Goal: Task Accomplishment & Management: Use online tool/utility

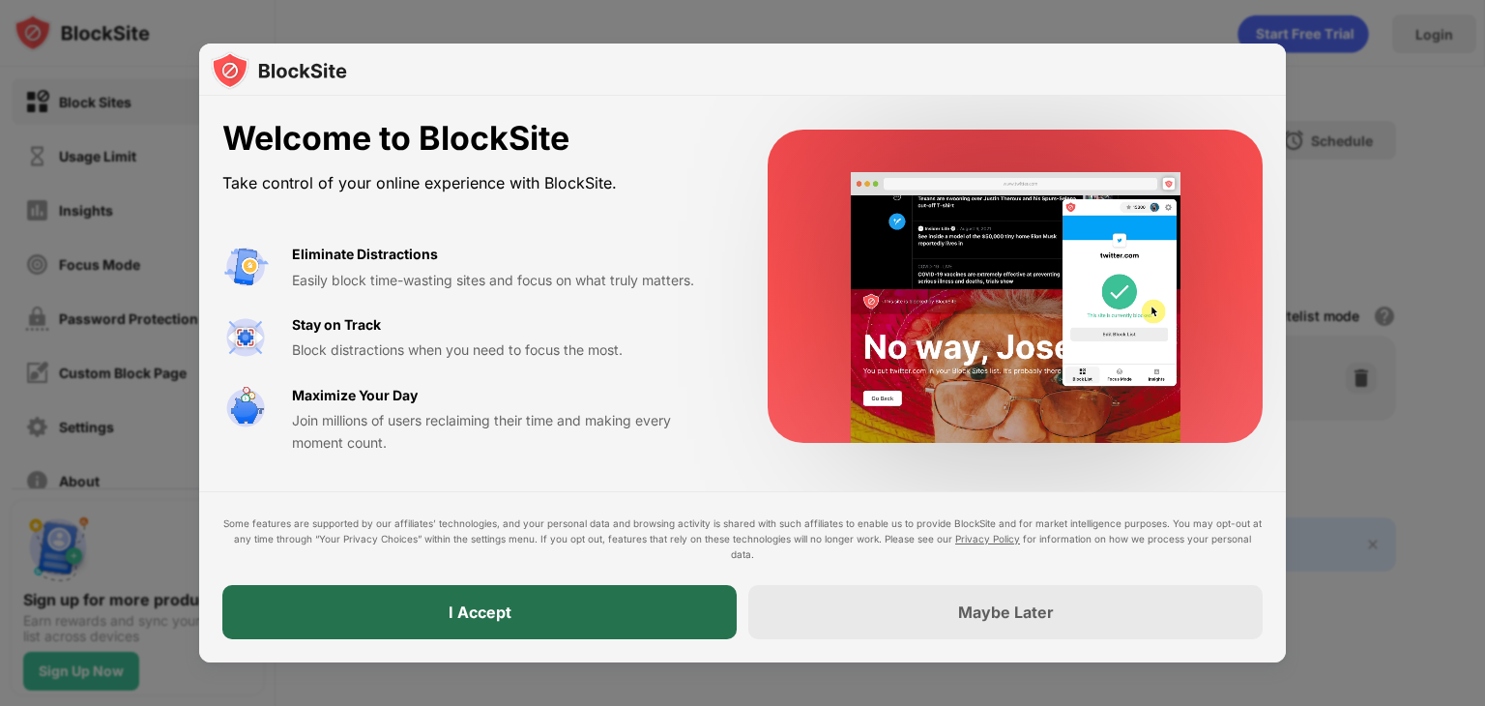
click at [589, 610] on div "I Accept" at bounding box center [479, 612] width 514 height 54
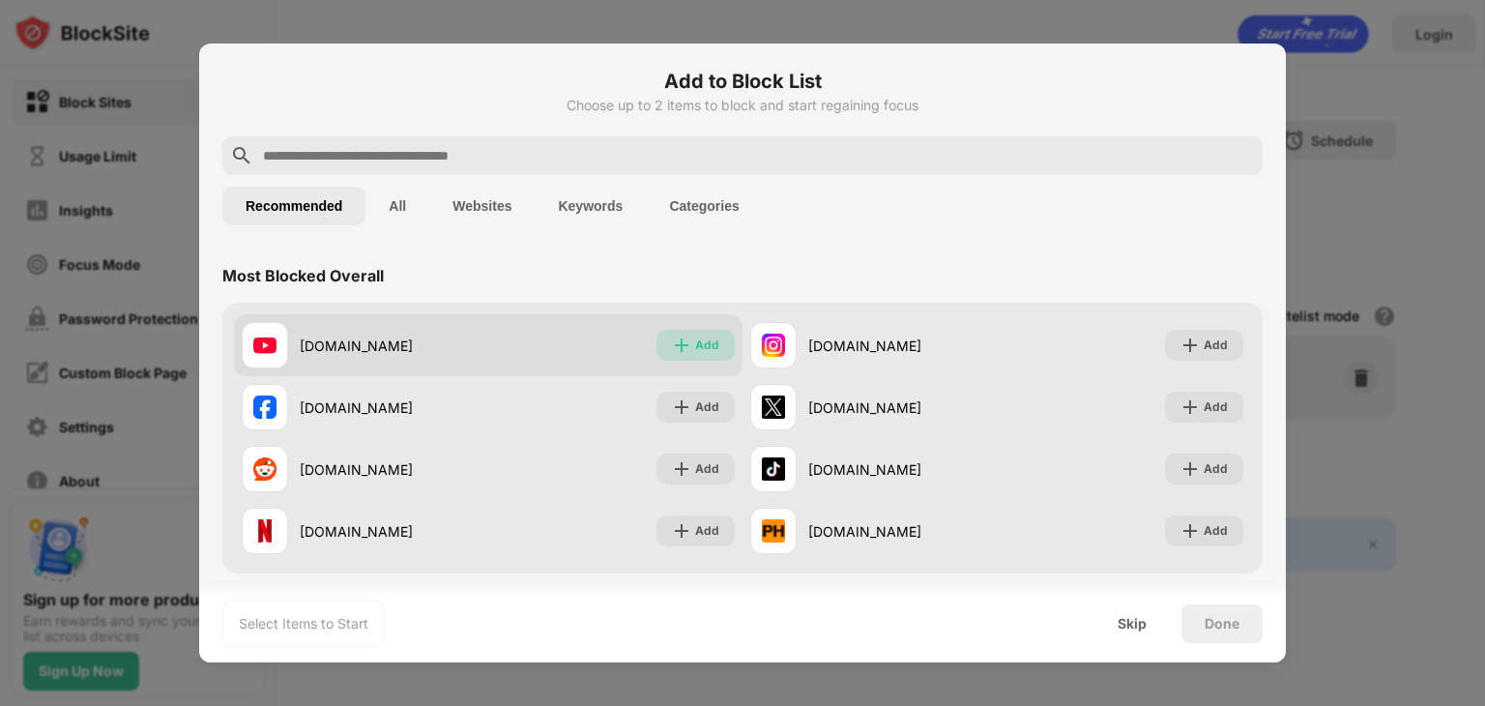
click at [680, 359] on div "Add" at bounding box center [695, 345] width 78 height 31
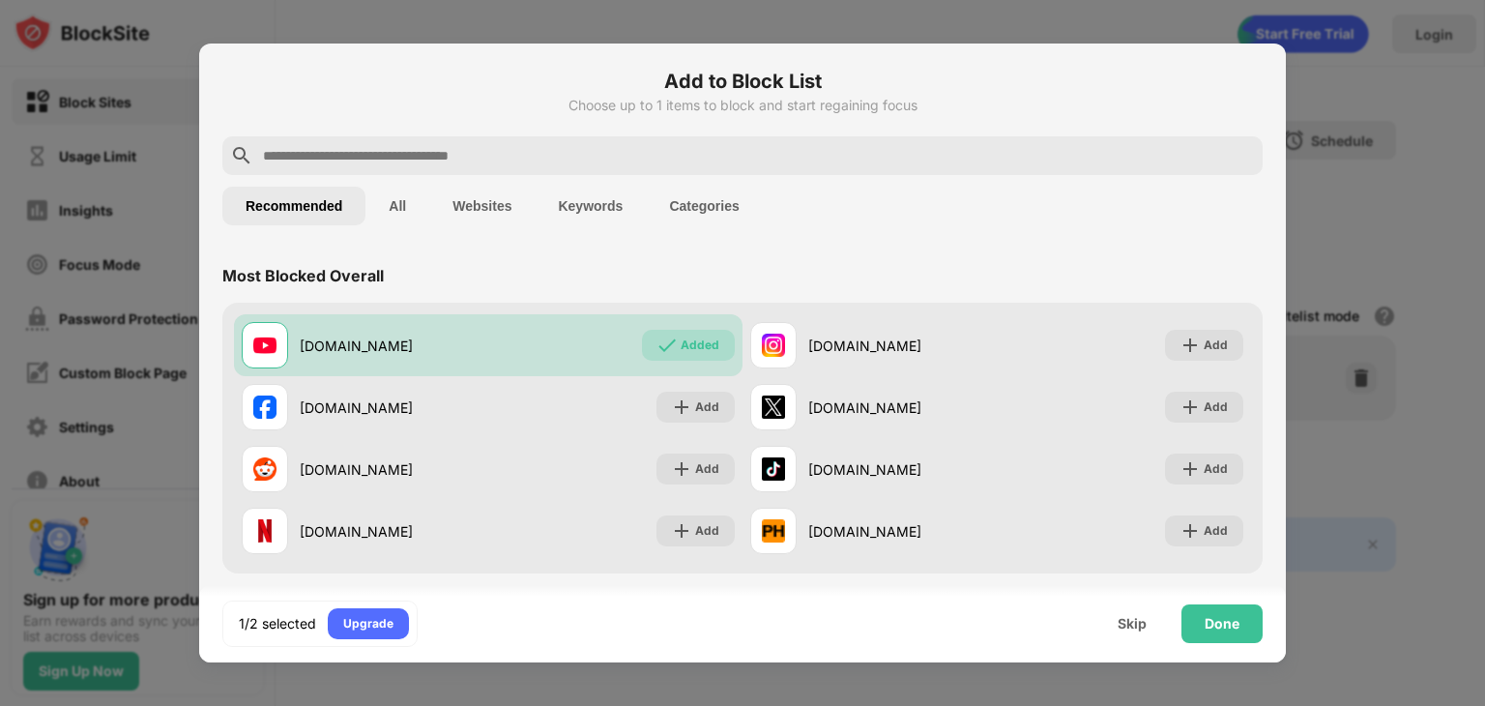
drag, startPoint x: 662, startPoint y: 1, endPoint x: 425, endPoint y: 157, distance: 283.4
click at [425, 157] on input "text" at bounding box center [758, 155] width 994 height 23
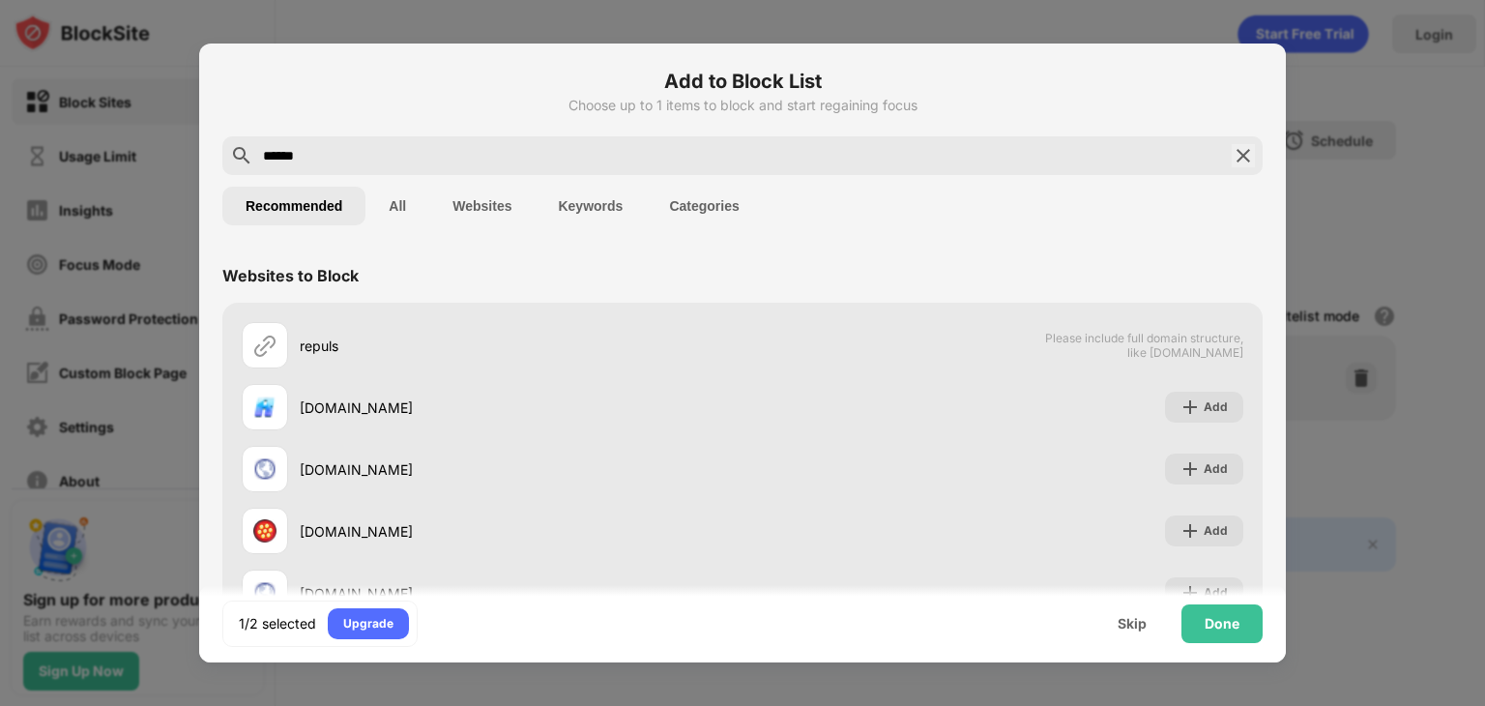
type input "******"
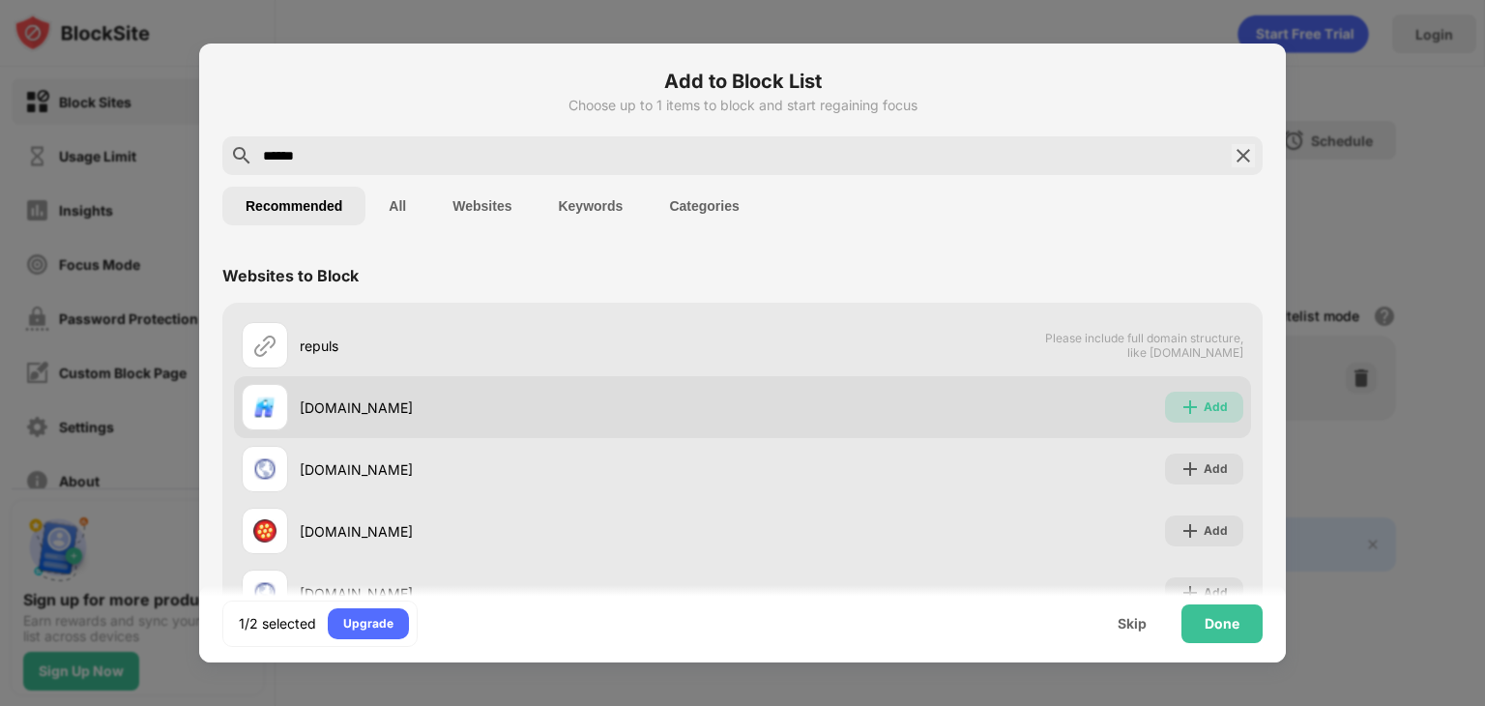
click at [1214, 417] on div "Add" at bounding box center [1204, 407] width 78 height 31
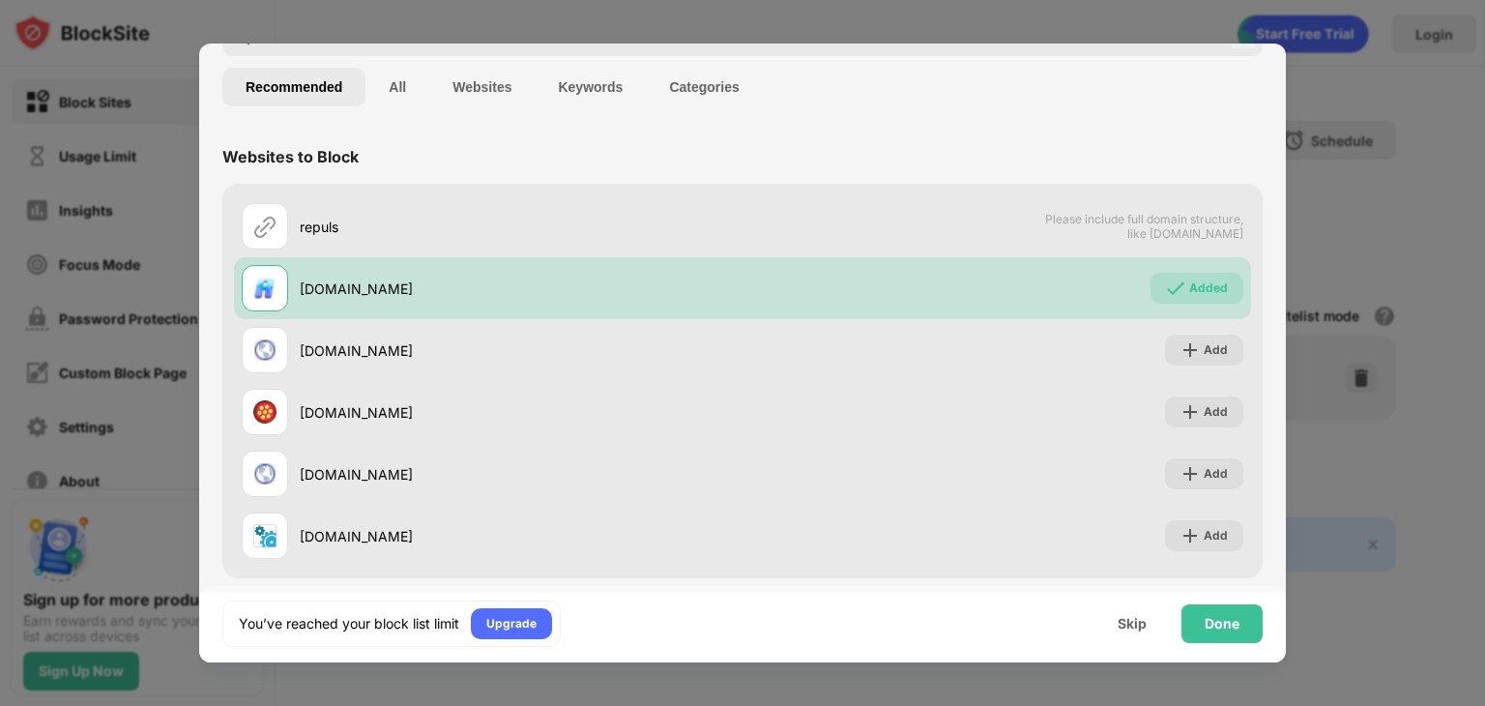
scroll to position [131, 0]
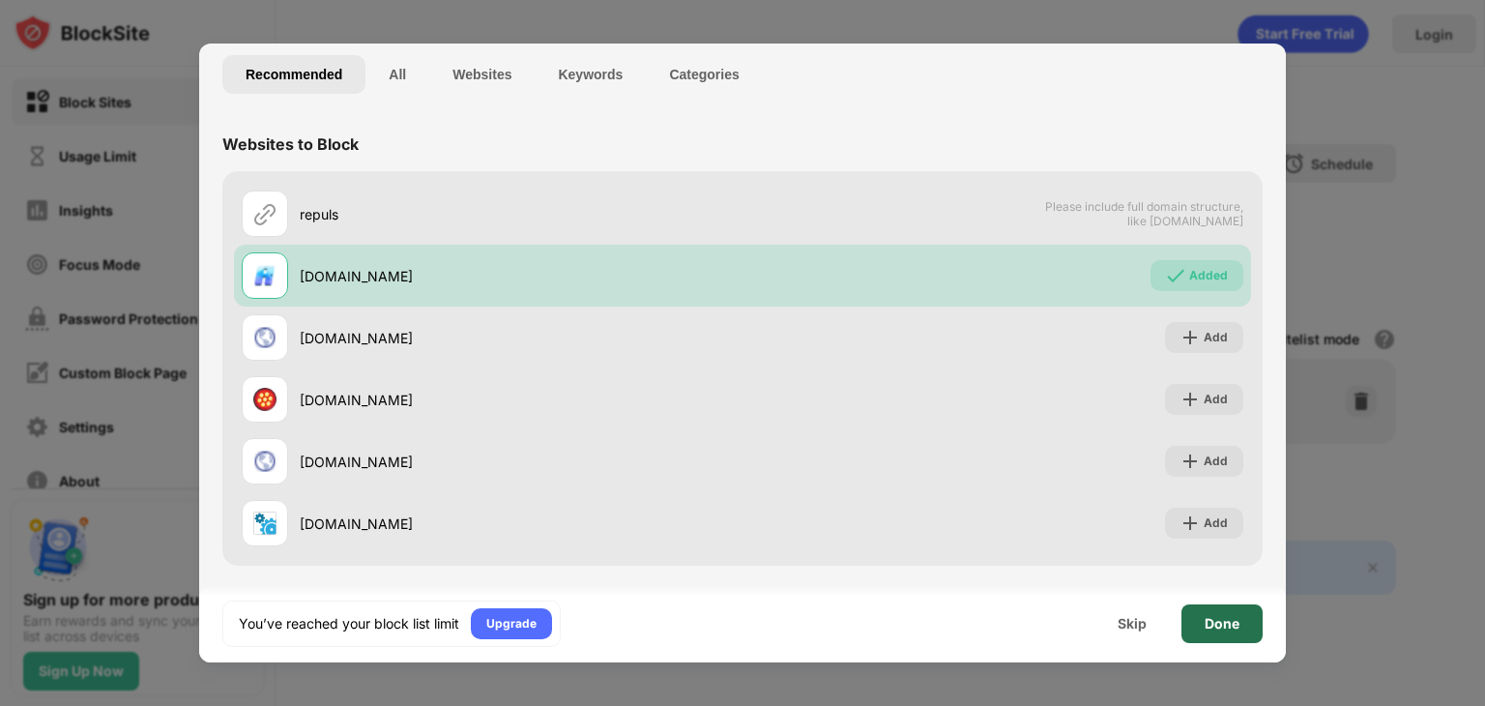
click at [1224, 625] on div "Done" at bounding box center [1221, 623] width 35 height 15
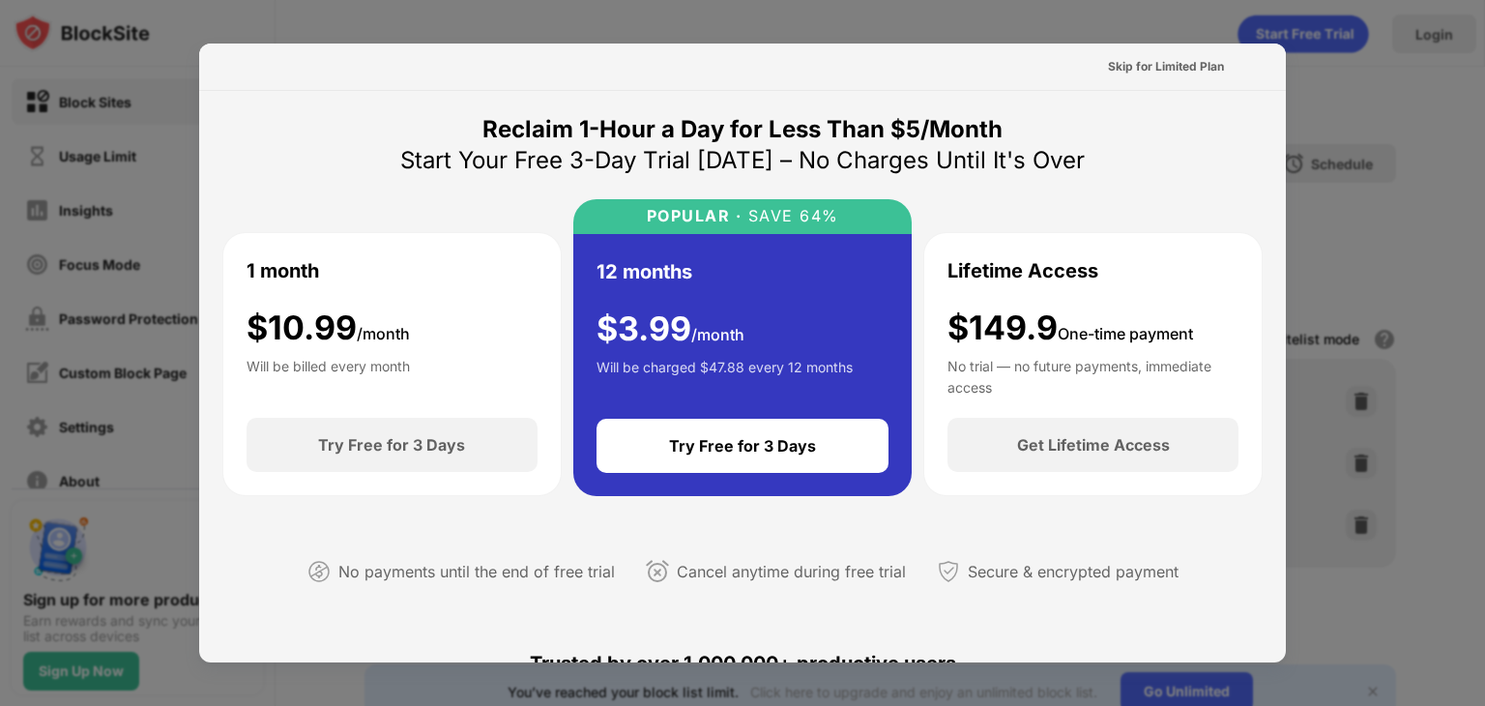
click at [589, 30] on div at bounding box center [742, 353] width 1485 height 706
